Goal: Task Accomplishment & Management: Use online tool/utility

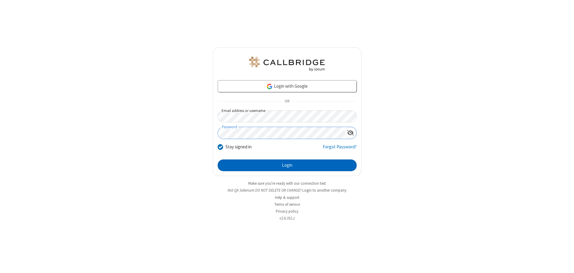
click at [287, 165] on button "Login" at bounding box center [287, 165] width 139 height 12
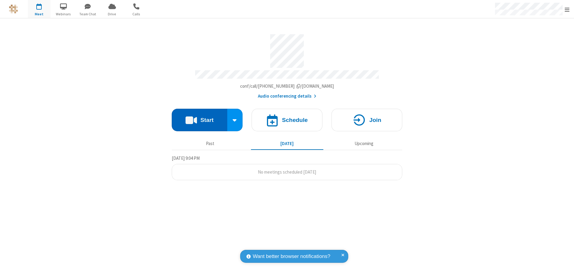
click at [199, 118] on button "Start" at bounding box center [200, 120] width 56 height 23
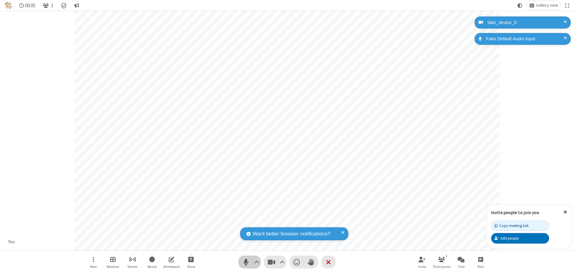
click at [246, 262] on span "Mute (Alt+A)" at bounding box center [245, 262] width 9 height 9
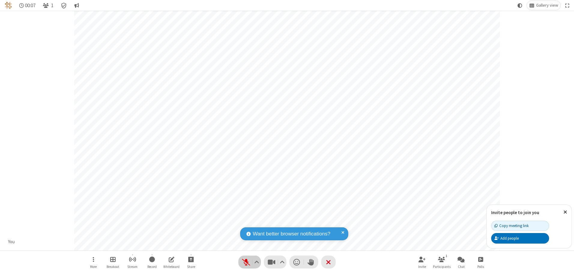
click at [246, 262] on span "Unmute (Alt+A)" at bounding box center [245, 262] width 9 height 9
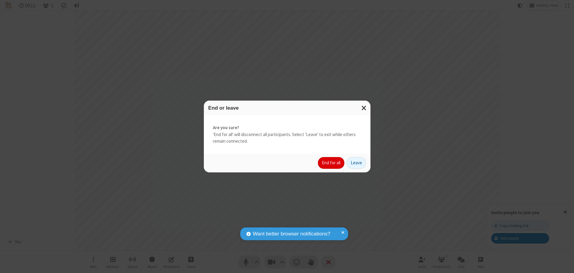
click at [331, 163] on button "End for all" at bounding box center [331, 163] width 26 height 12
